Goal: Task Accomplishment & Management: Use online tool/utility

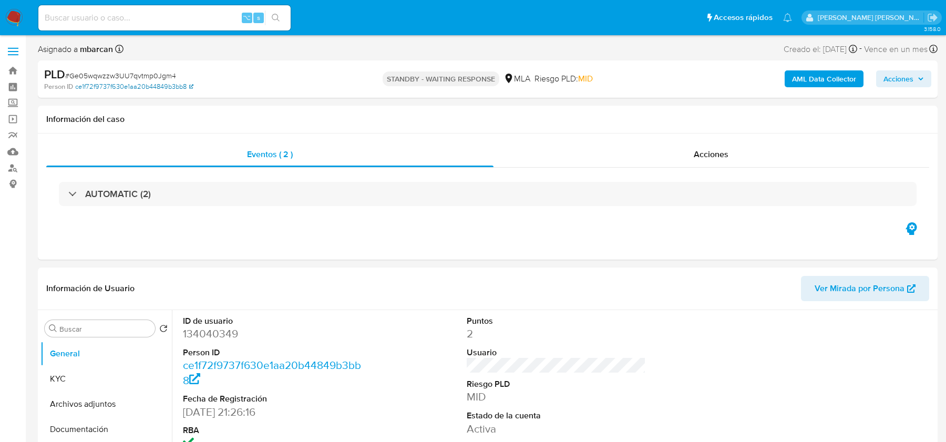
select select "10"
click at [108, 13] on input at bounding box center [164, 18] width 252 height 14
paste input "RPuPTuZl6YyZaIgKzm5VSbi8"
type input "RPuPTuZl6YyZaIgKzm5VSbi8"
select select "10"
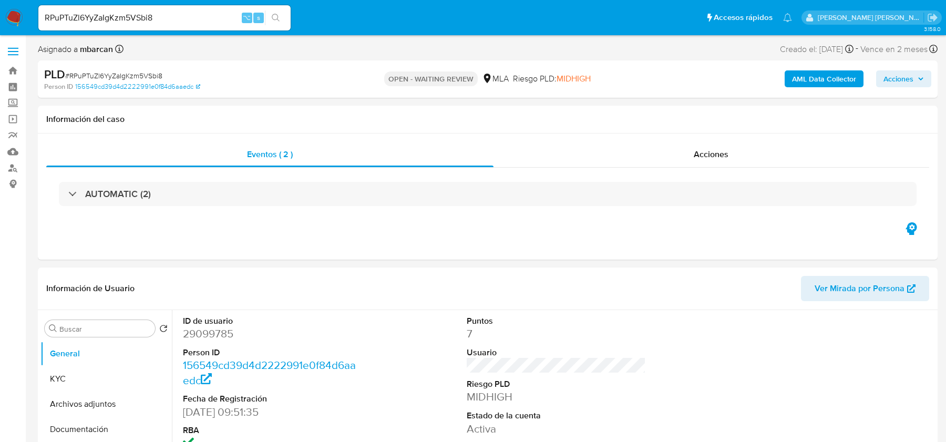
click at [21, 20] on img at bounding box center [14, 18] width 18 height 18
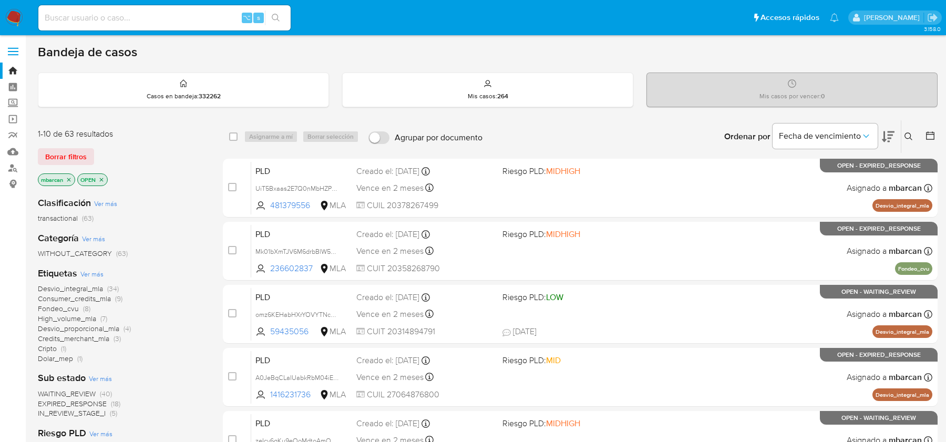
click at [908, 137] on icon at bounding box center [909, 136] width 8 height 8
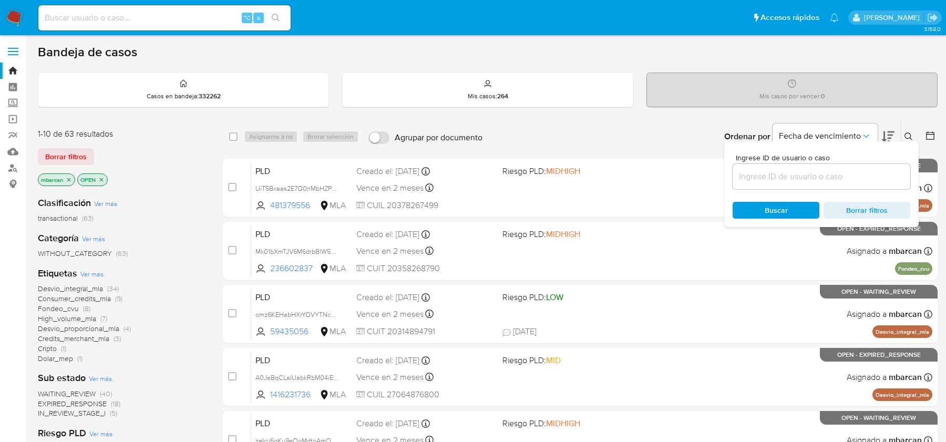
click at [836, 171] on input at bounding box center [822, 177] width 178 height 14
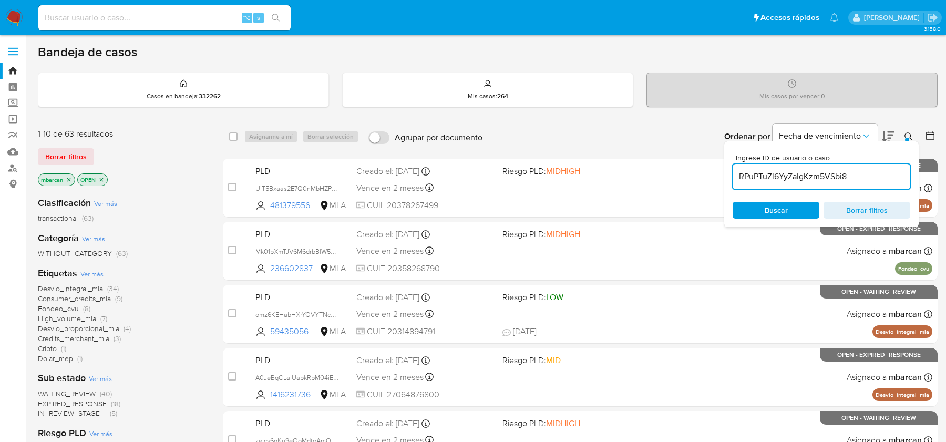
type input "RPuPTuZl6YyZaIgKzm5VSbi8"
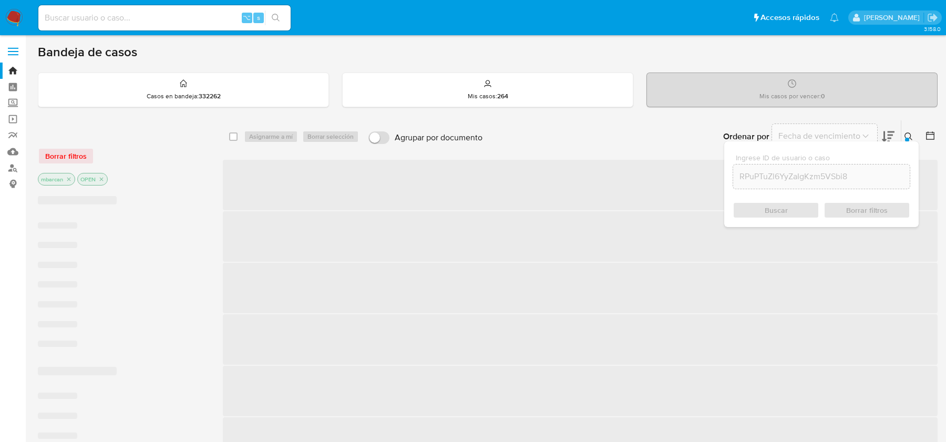
click at [908, 141] on div "Ingrese ID de usuario o caso RPuPTuZl6YyZaIgKzm5VSbi8 Buscar Borrar filtros" at bounding box center [821, 184] width 195 height 86
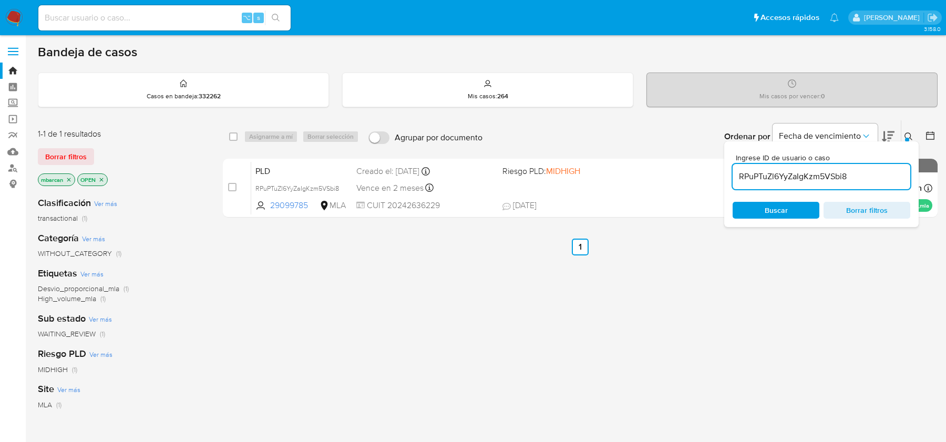
click at [909, 138] on icon at bounding box center [909, 136] width 8 height 8
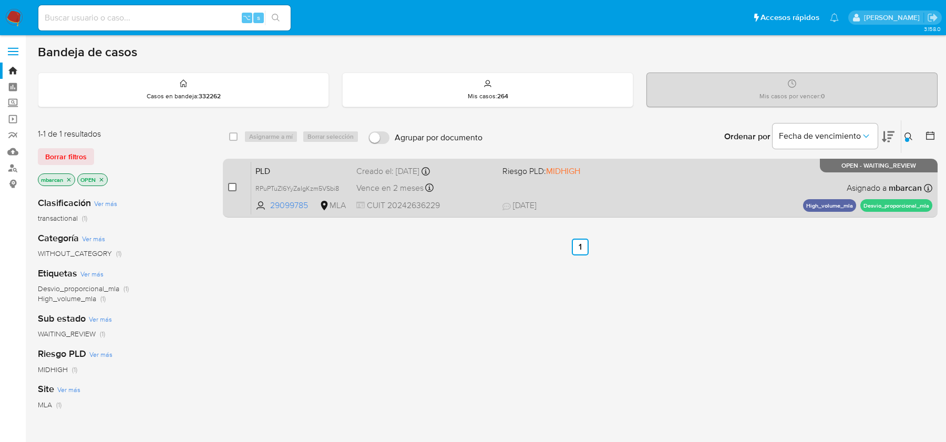
click at [230, 189] on input "checkbox" at bounding box center [232, 187] width 8 height 8
checkbox input "true"
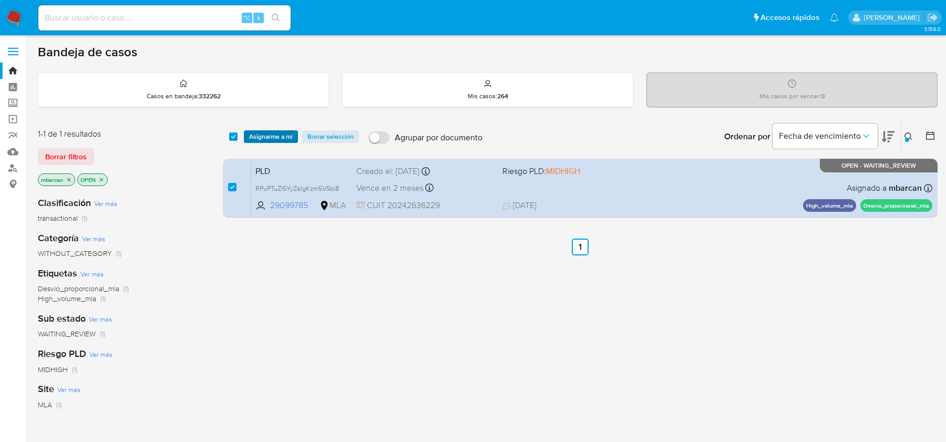
click at [264, 137] on span "Asignarme a mí" at bounding box center [271, 136] width 44 height 11
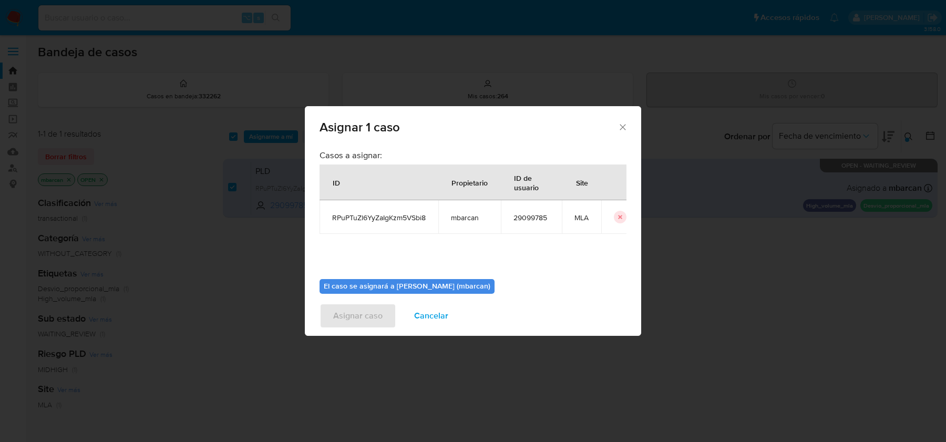
scroll to position [54, 0]
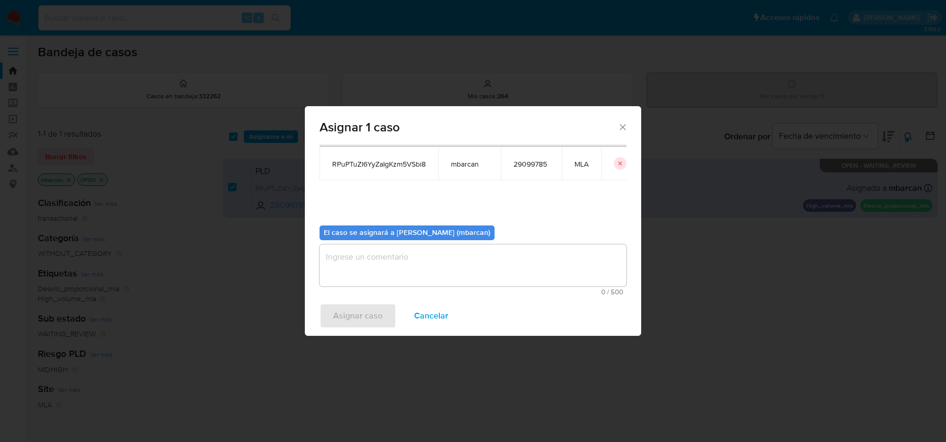
click at [415, 254] on textarea "assign-modal" at bounding box center [473, 265] width 307 height 42
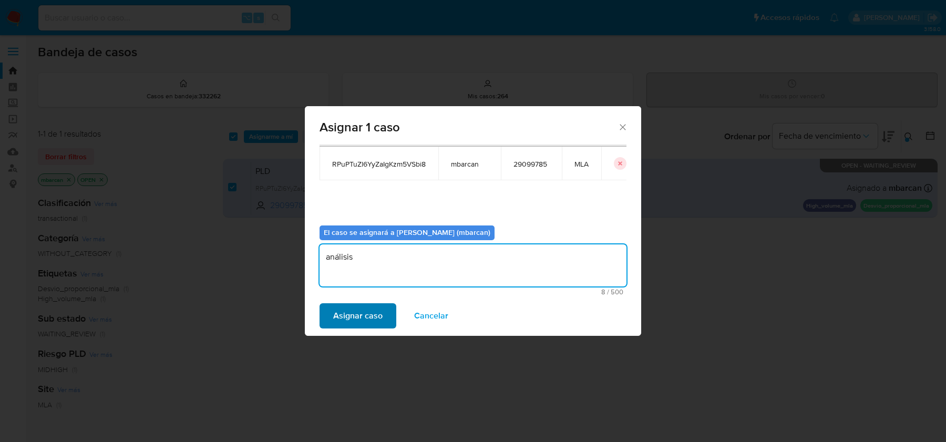
type textarea "análisis"
click at [363, 320] on span "Asignar caso" at bounding box center [357, 315] width 49 height 23
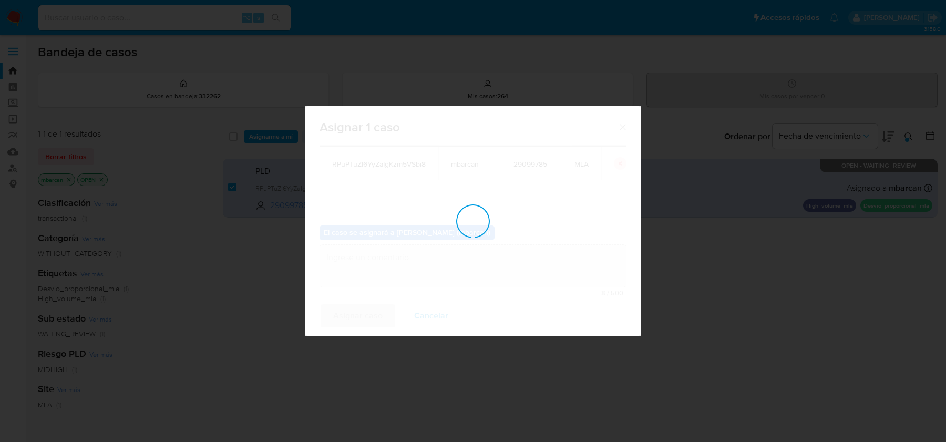
checkbox input "false"
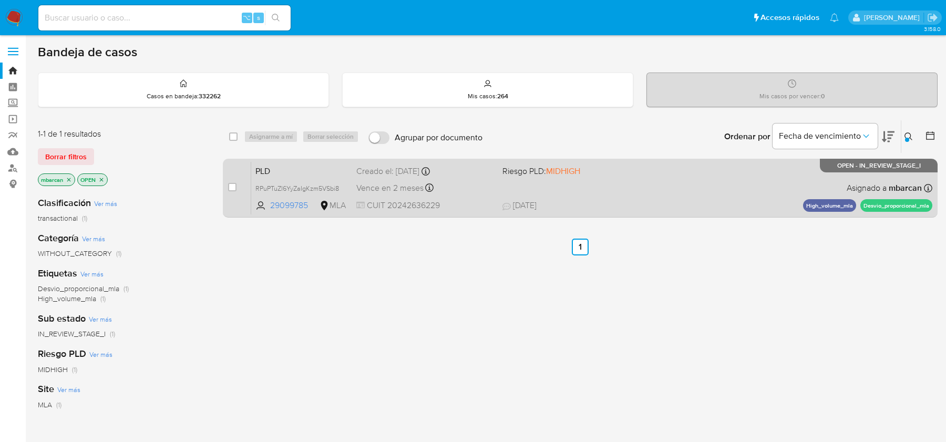
click at [315, 160] on div "case-item-checkbox No es posible asignar el caso PLD RPuPTuZl6YyZaIgKzm5VSbi8 2…" at bounding box center [580, 188] width 715 height 59
click at [321, 167] on span "PLD" at bounding box center [301, 170] width 93 height 14
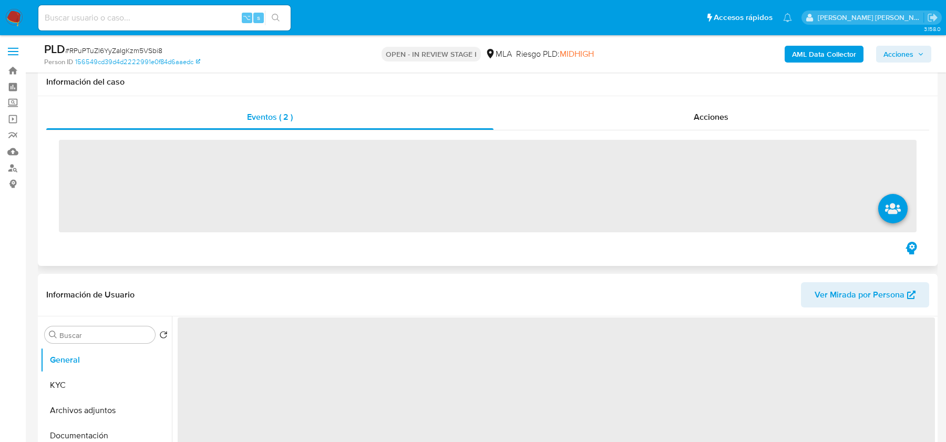
scroll to position [190, 0]
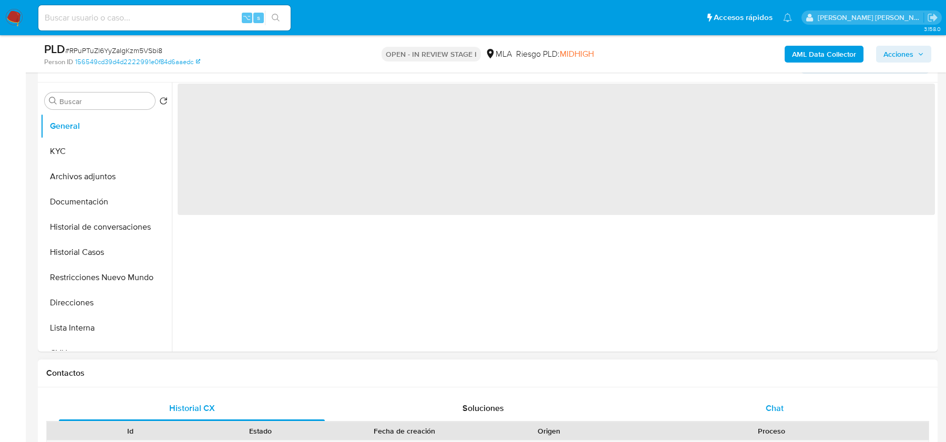
click at [769, 403] on span "Chat" at bounding box center [775, 408] width 18 height 12
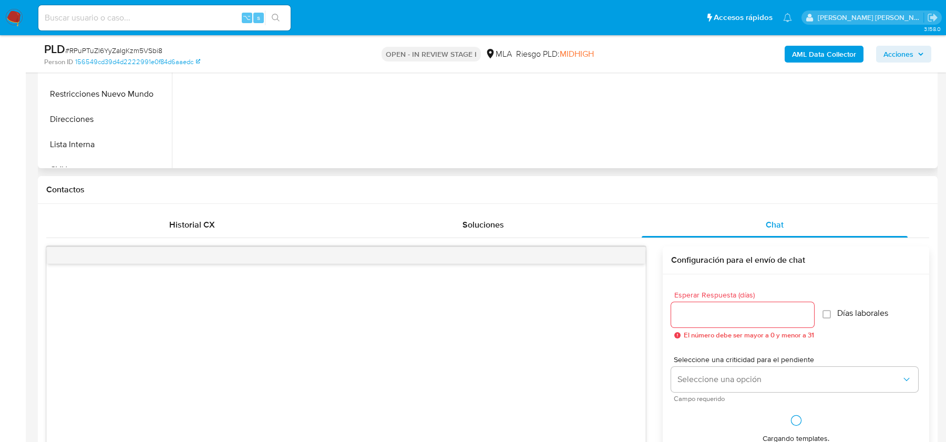
select select "10"
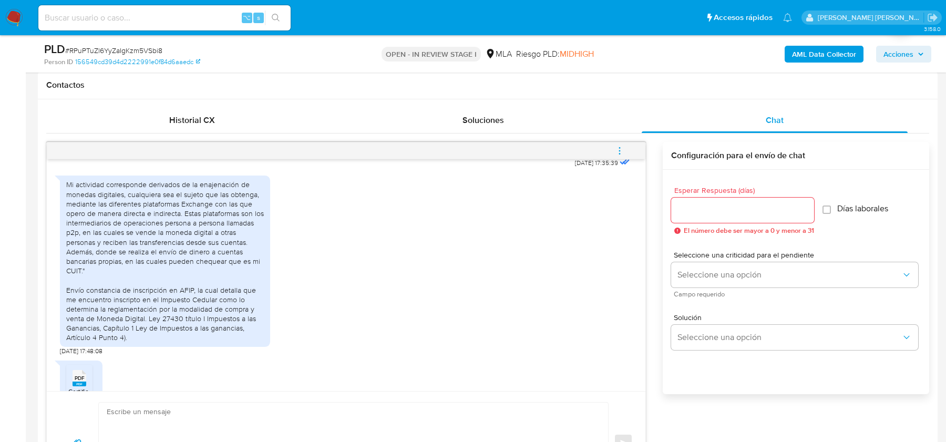
scroll to position [676, 0]
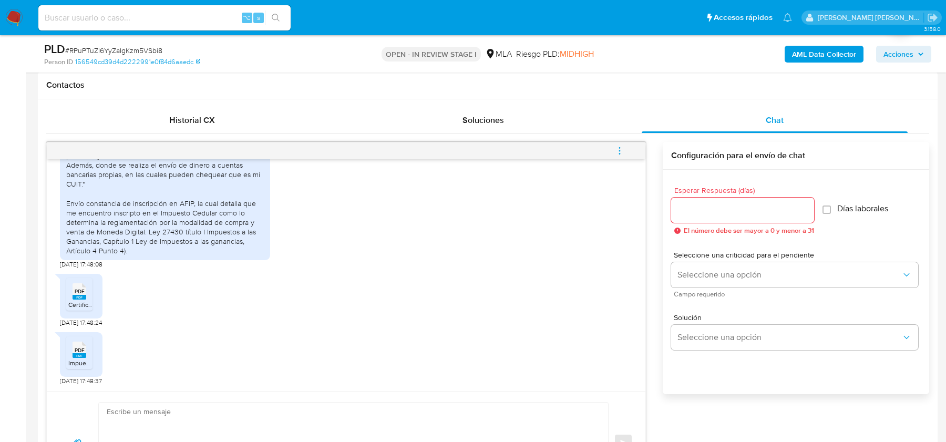
click at [75, 293] on span "PDF" at bounding box center [80, 291] width 10 height 7
click at [65, 354] on div "PDF PDF Impuesto cedular.pdf" at bounding box center [81, 354] width 43 height 45
click at [83, 354] on rect at bounding box center [80, 355] width 14 height 5
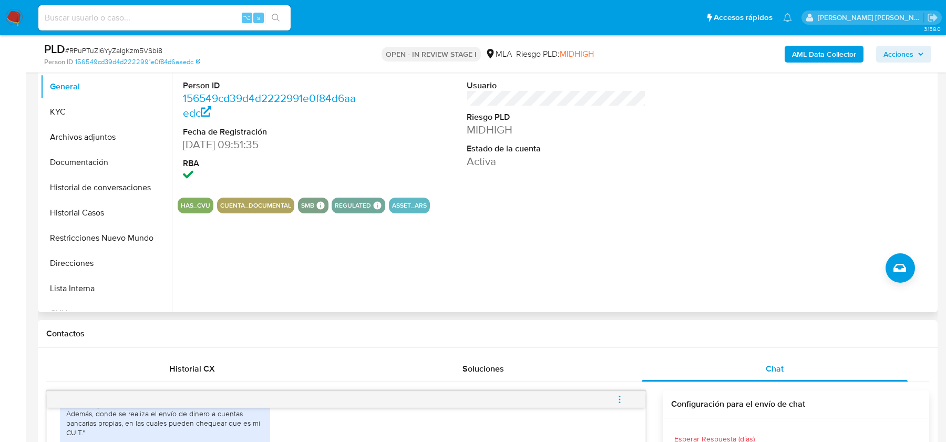
scroll to position [180, 0]
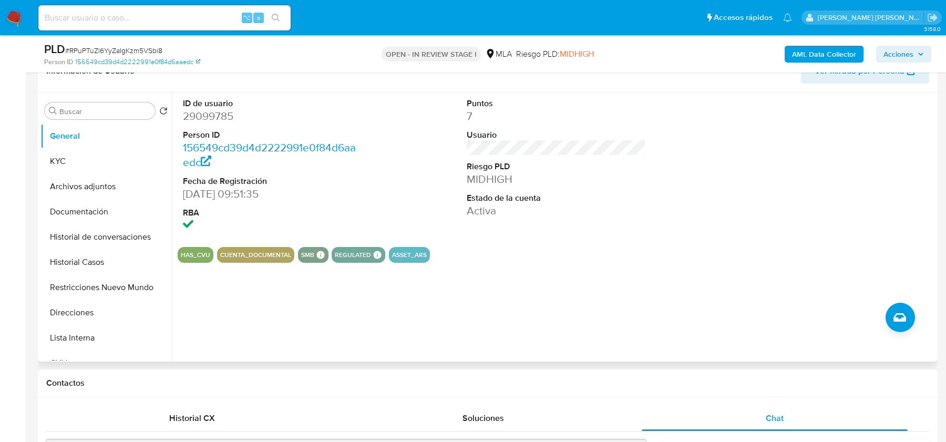
click at [201, 123] on dd "29099785" at bounding box center [272, 116] width 179 height 15
copy dd "29099785"
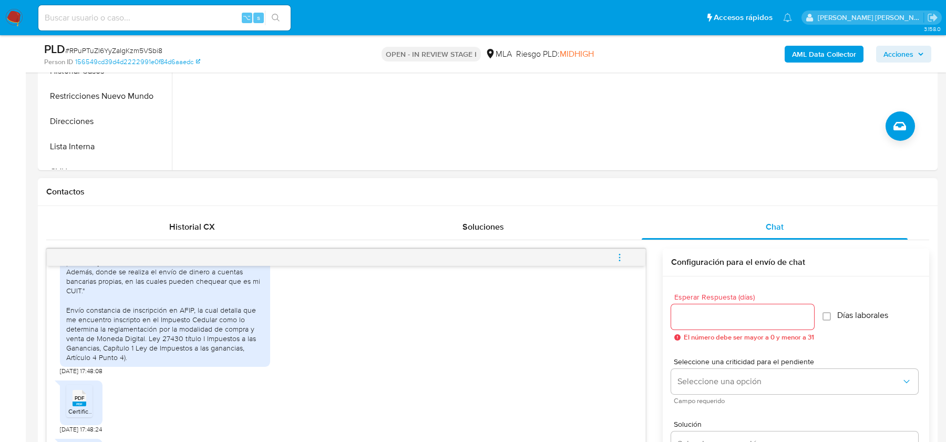
scroll to position [196, 0]
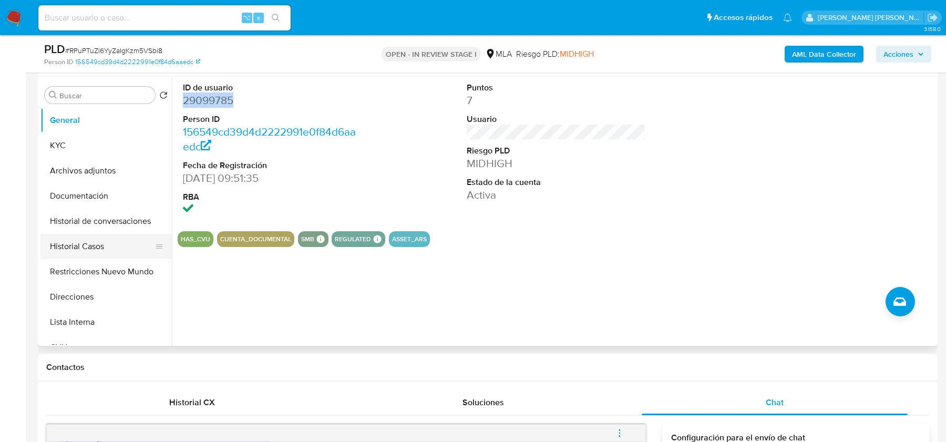
click at [95, 251] on button "Historial Casos" at bounding box center [101, 246] width 123 height 25
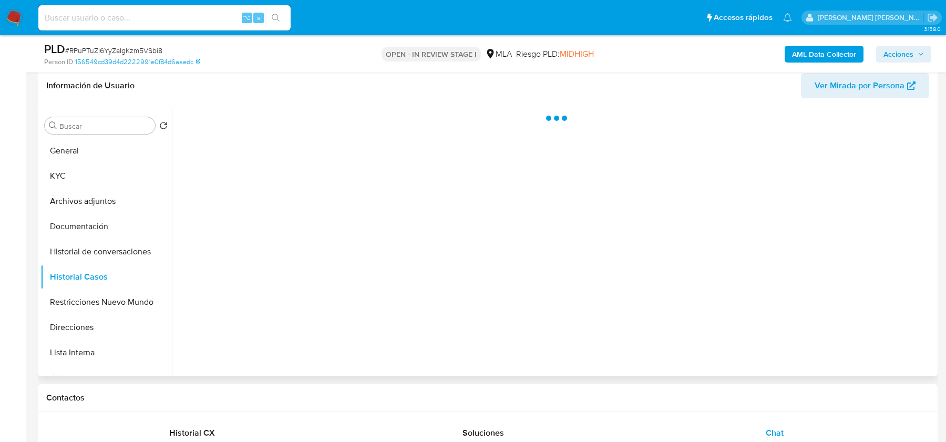
scroll to position [128, 0]
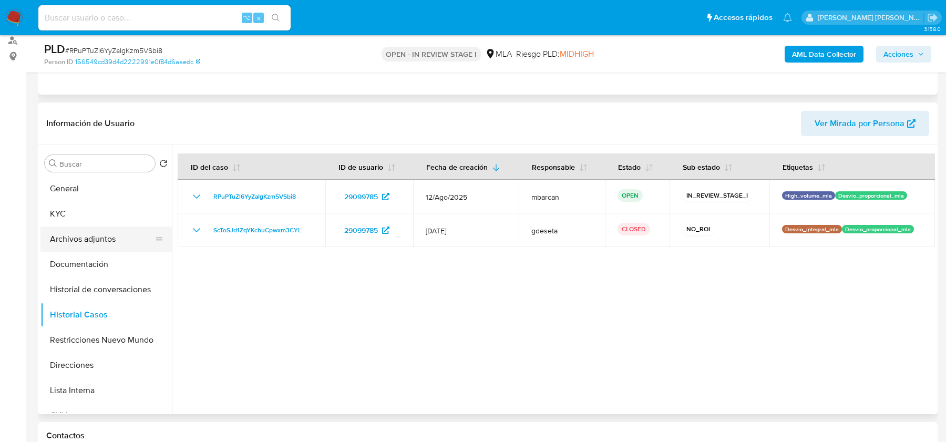
click at [115, 236] on button "Archivos adjuntos" at bounding box center [101, 239] width 123 height 25
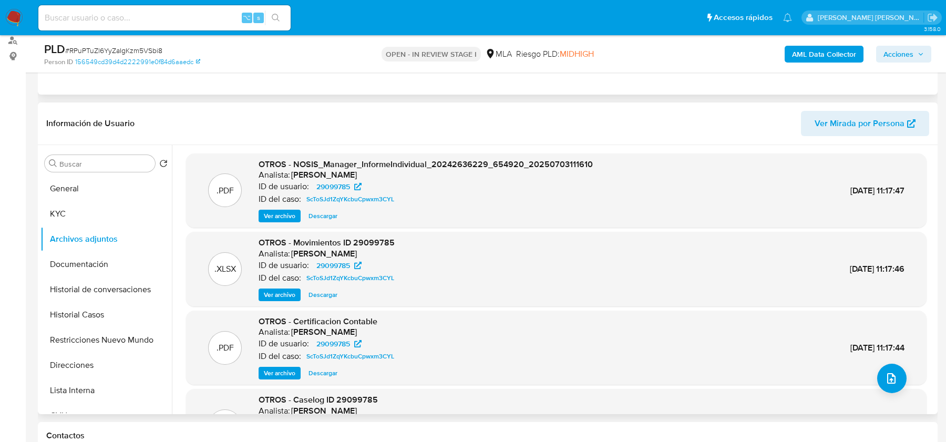
click at [558, 132] on header "Información de Usuario Ver Mirada por Persona" at bounding box center [487, 123] width 883 height 25
click at [817, 46] on b "AML Data Collector" at bounding box center [824, 54] width 64 height 17
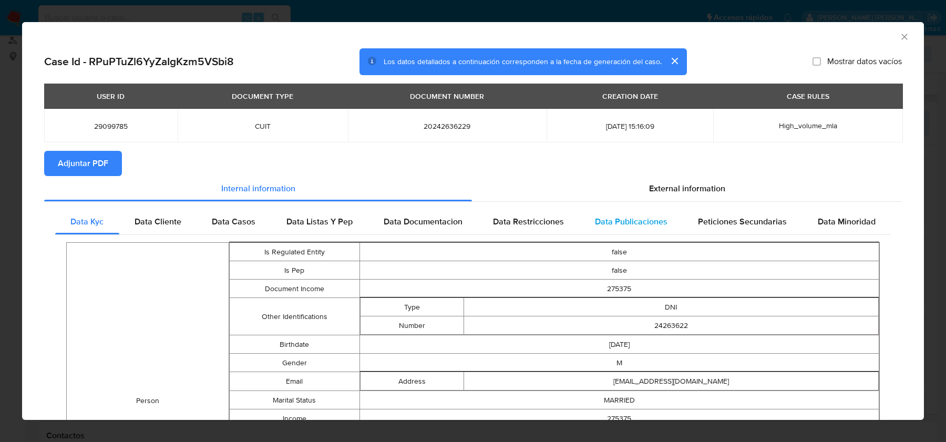
click at [657, 212] on div "Data Publicaciones" at bounding box center [631, 221] width 104 height 25
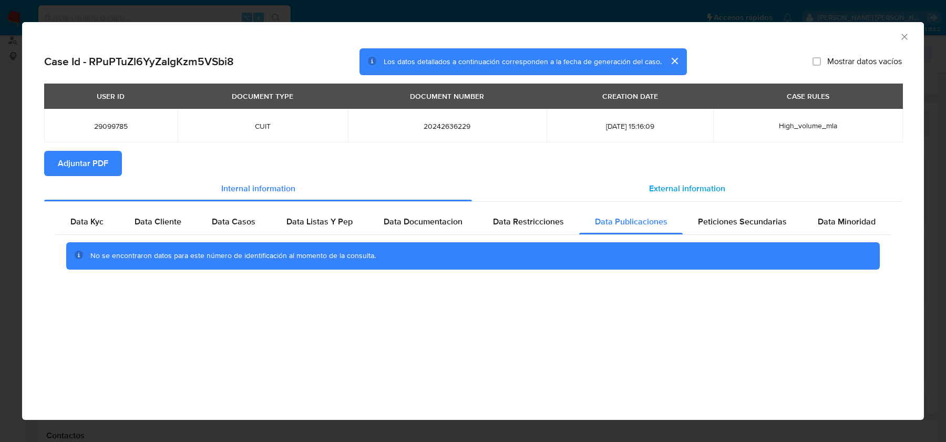
click at [660, 184] on span "External information" at bounding box center [687, 188] width 76 height 12
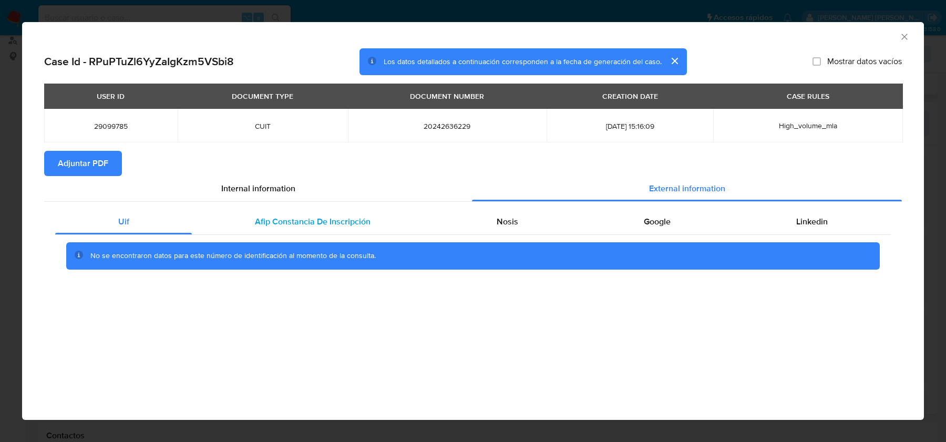
click at [285, 227] on span "Afip Constancia De Inscripción" at bounding box center [313, 222] width 116 height 12
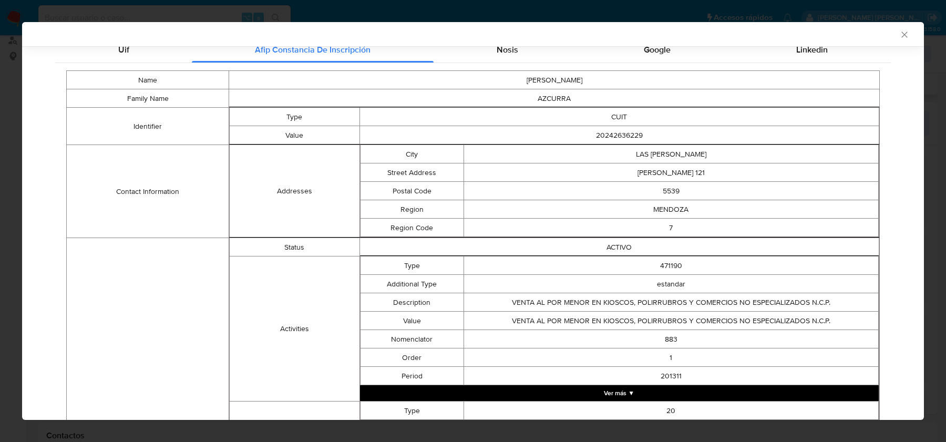
scroll to position [17, 0]
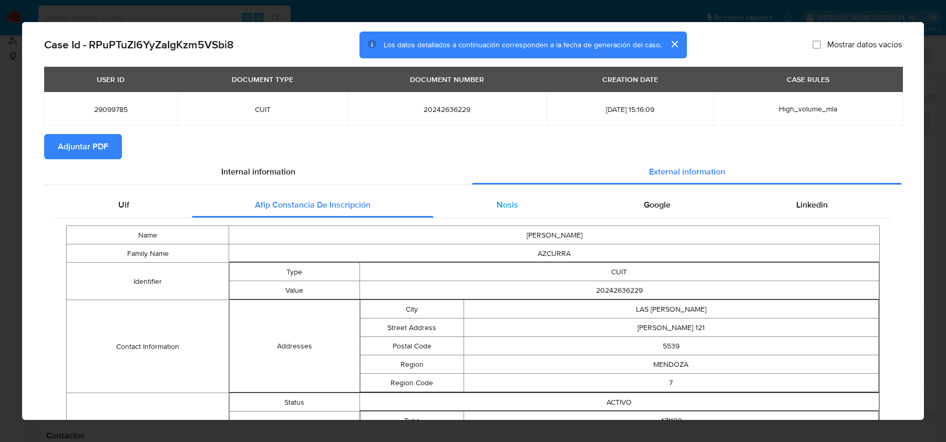
click at [476, 206] on div "Nosis" at bounding box center [507, 204] width 147 height 25
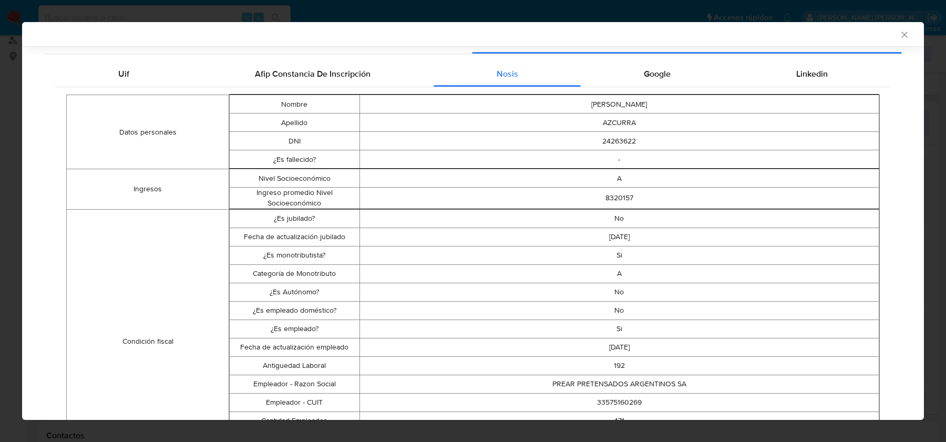
scroll to position [155, 0]
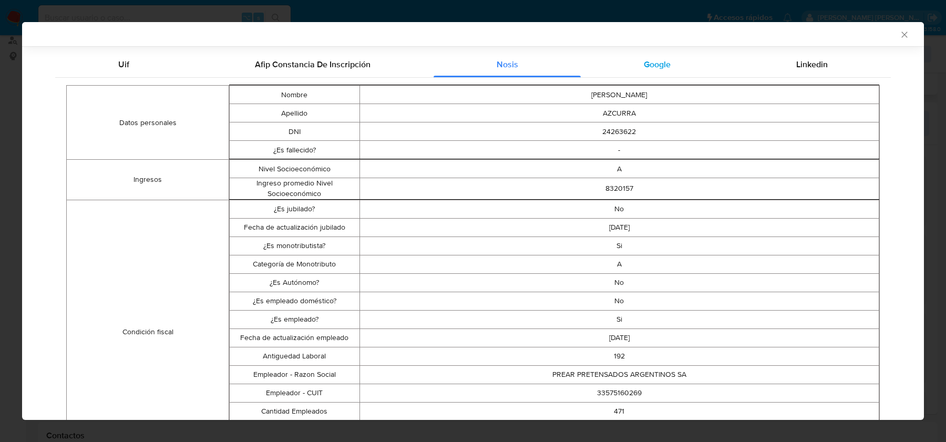
click at [665, 67] on span "Google" at bounding box center [657, 64] width 27 height 12
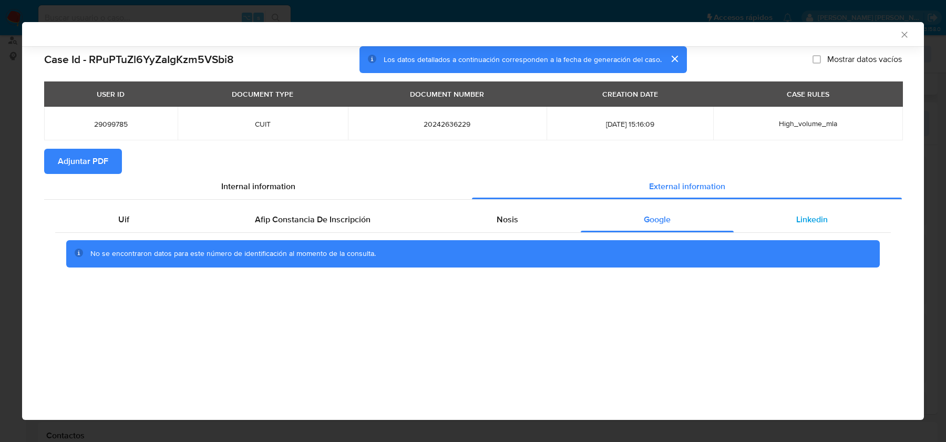
click at [804, 231] on div "Linkedin" at bounding box center [812, 219] width 157 height 25
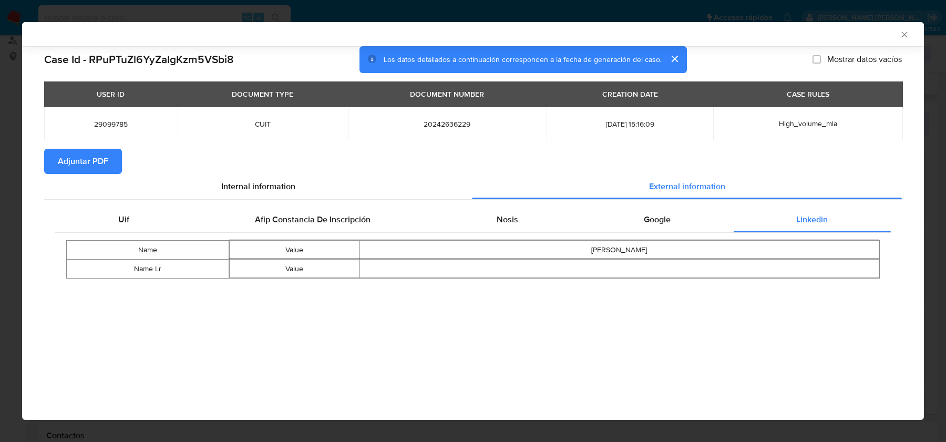
click at [905, 36] on icon "Cerrar ventana" at bounding box center [904, 34] width 11 height 11
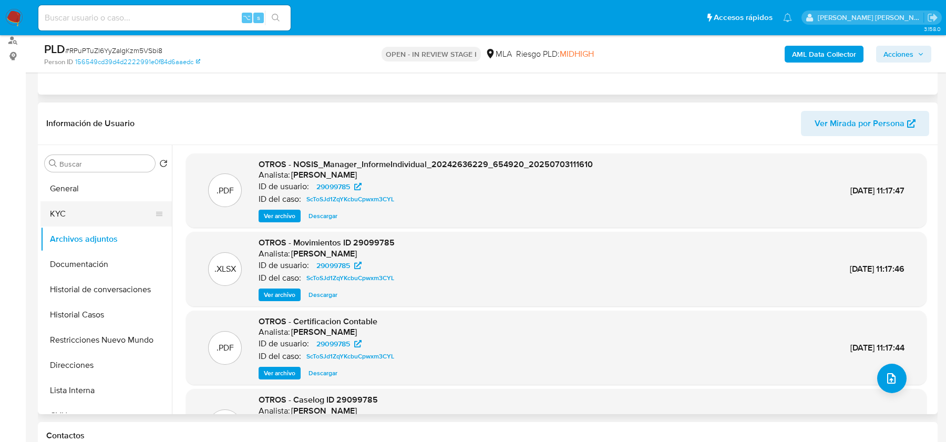
click at [107, 214] on button "KYC" at bounding box center [101, 213] width 123 height 25
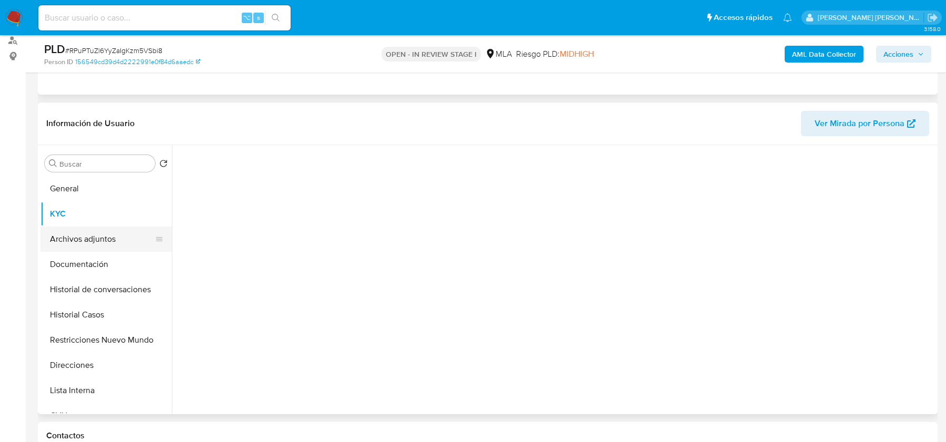
click at [105, 238] on button "Archivos adjuntos" at bounding box center [101, 239] width 123 height 25
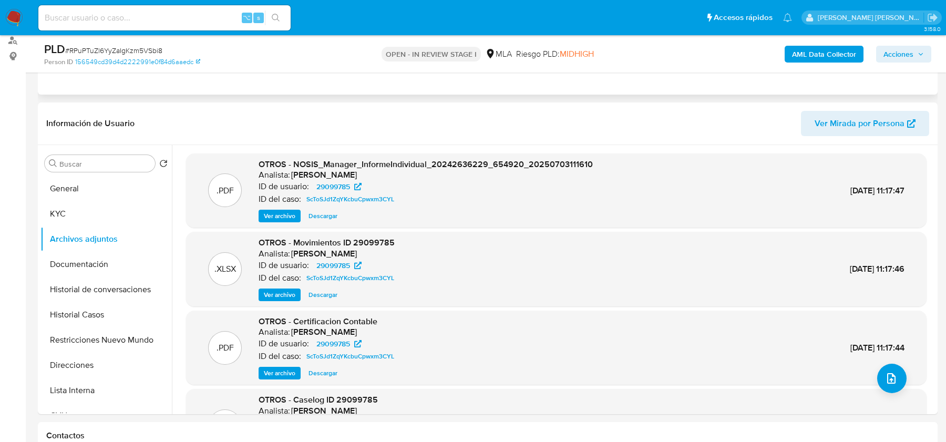
click at [805, 54] on b "AML Data Collector" at bounding box center [824, 54] width 64 height 17
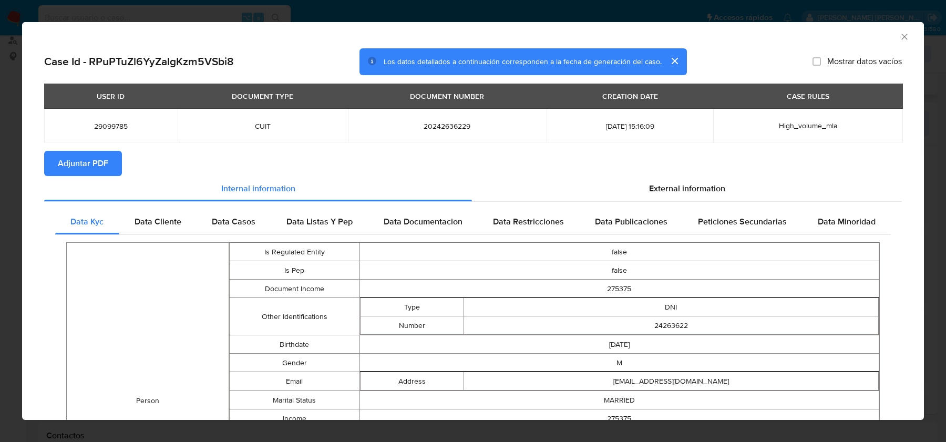
click at [90, 169] on span "Adjuntar PDF" at bounding box center [83, 163] width 50 height 23
click at [141, 51] on div "Case Id - RPuPTuZl6YyZaIgKzm5VSbi8 Los datos detallados a continuación correspo…" at bounding box center [473, 61] width 858 height 27
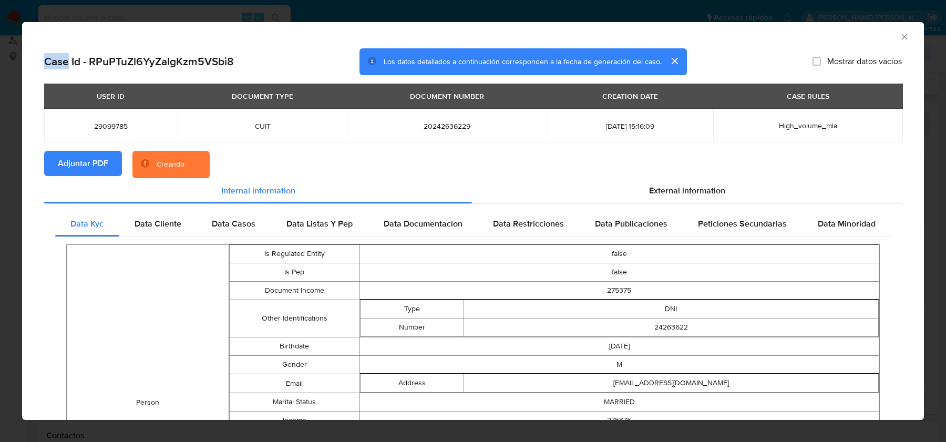
click at [141, 51] on div "Case Id - RPuPTuZl6YyZaIgKzm5VSbi8 Los datos detallados a continuación correspo…" at bounding box center [473, 61] width 858 height 27
click at [137, 64] on h2 "Case Id - RPuPTuZl6YyZaIgKzm5VSbi8" at bounding box center [139, 62] width 190 height 14
copy h2 "RPuPTuZl6YyZaIgKzm5VSbi8"
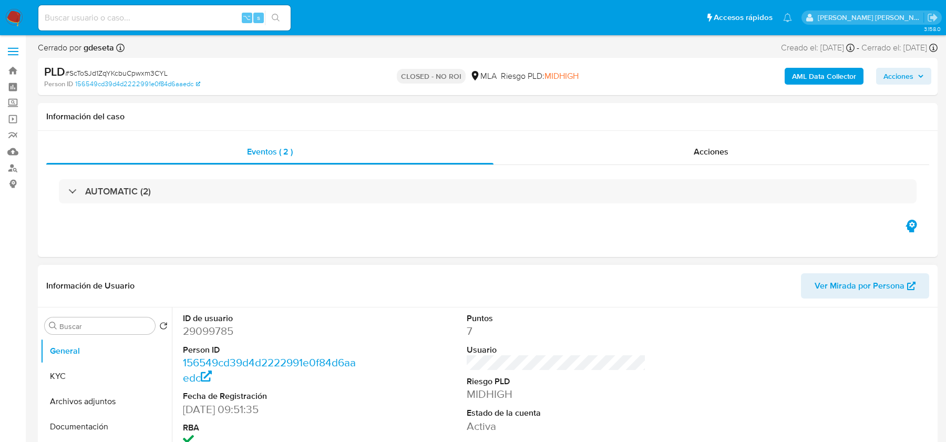
select select "10"
click at [103, 390] on button "Archivos adjuntos" at bounding box center [101, 401] width 123 height 25
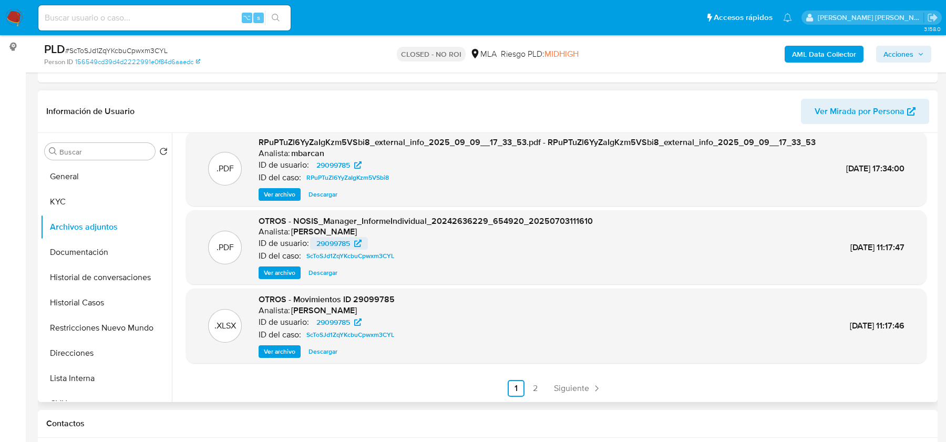
scroll to position [192, 0]
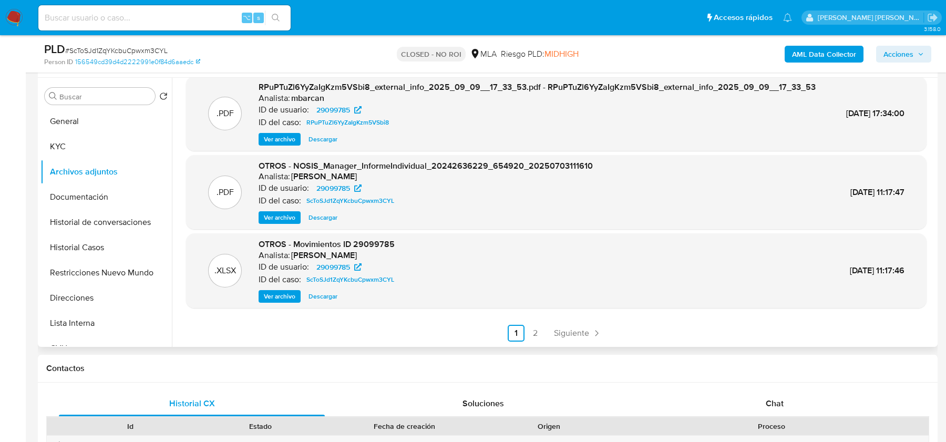
click at [535, 325] on li "2" at bounding box center [535, 333] width 17 height 17
click at [534, 333] on link "2" at bounding box center [535, 333] width 17 height 17
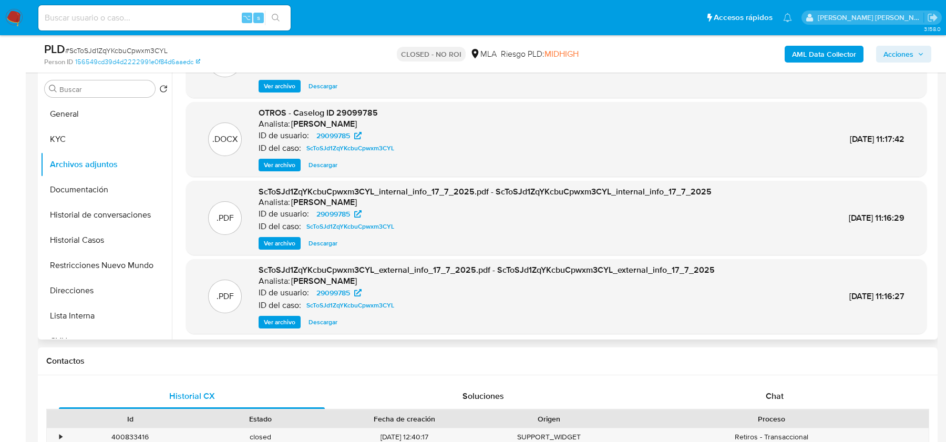
scroll to position [47, 0]
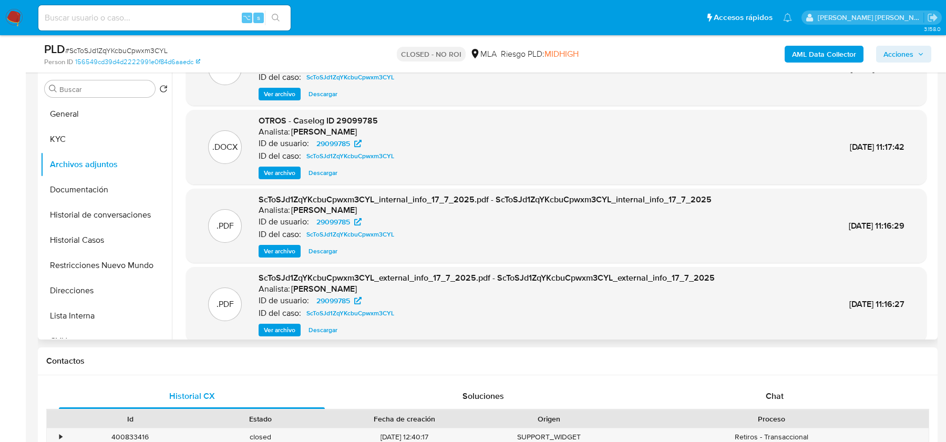
click at [279, 170] on span "Ver archivo" at bounding box center [280, 173] width 32 height 11
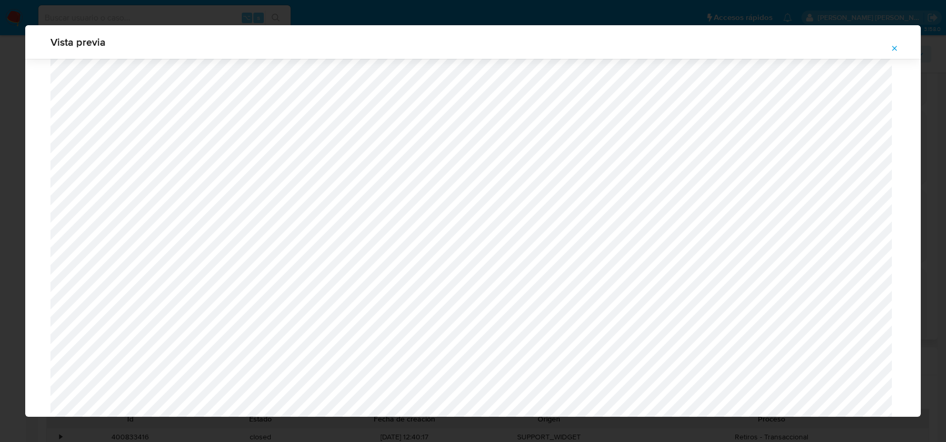
scroll to position [881, 0]
